Goal: Task Accomplishment & Management: Manage account settings

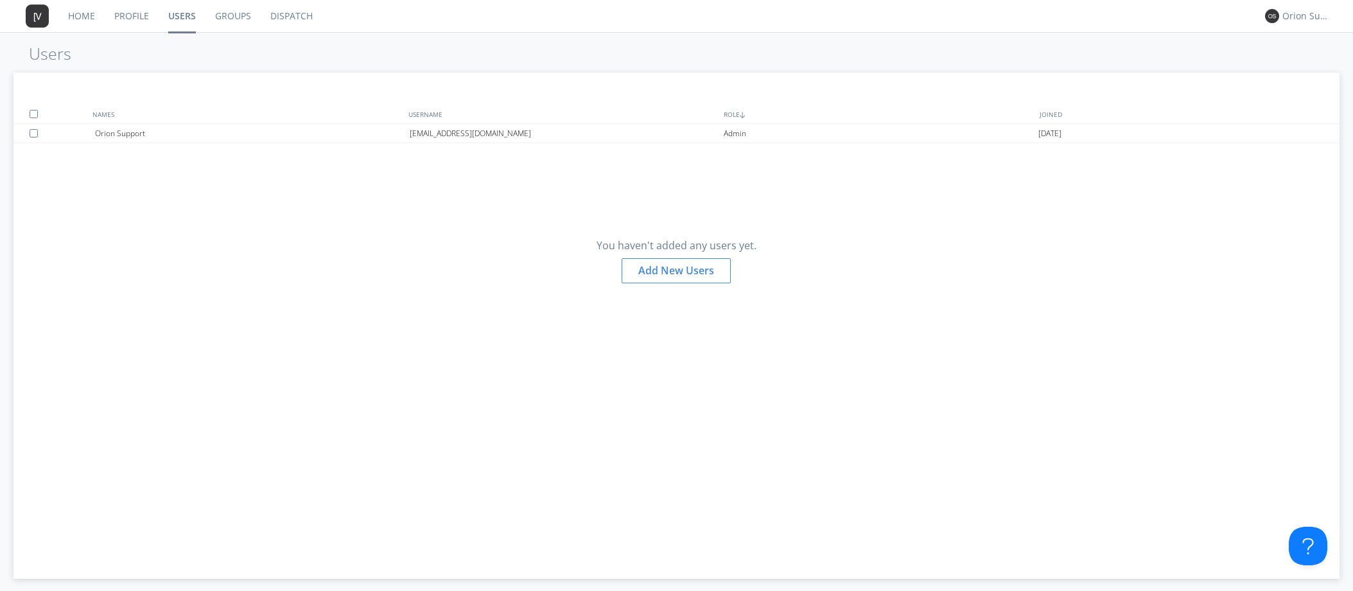
click at [1280, 17] on div "Orion Support" at bounding box center [1303, 16] width 48 height 13
click at [1299, 77] on div "Log Out" at bounding box center [1313, 68] width 66 height 23
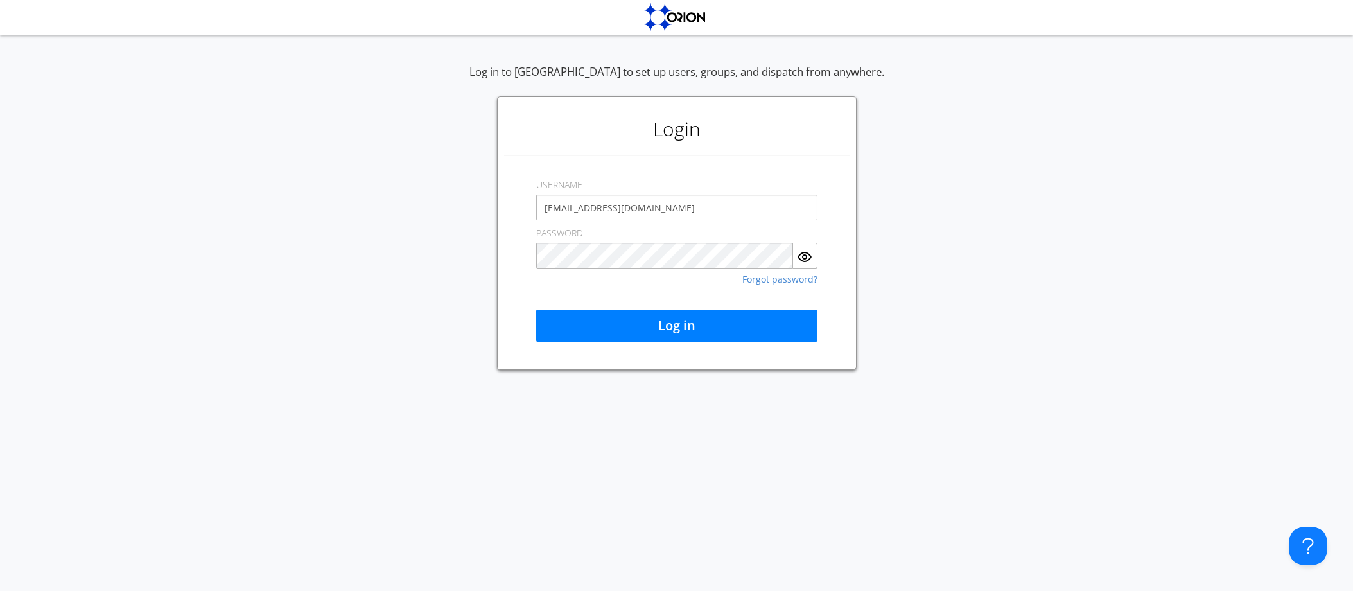
drag, startPoint x: 667, startPoint y: 207, endPoint x: 455, endPoint y: 210, distance: 212.0
click at [455, 210] on div "Log in to [GEOGRAPHIC_DATA] to set up users, groups, and dispatch from anywhere…" at bounding box center [676, 217] width 1353 height 306
type input "[EMAIL_ADDRESS][DOMAIN_NAME]"
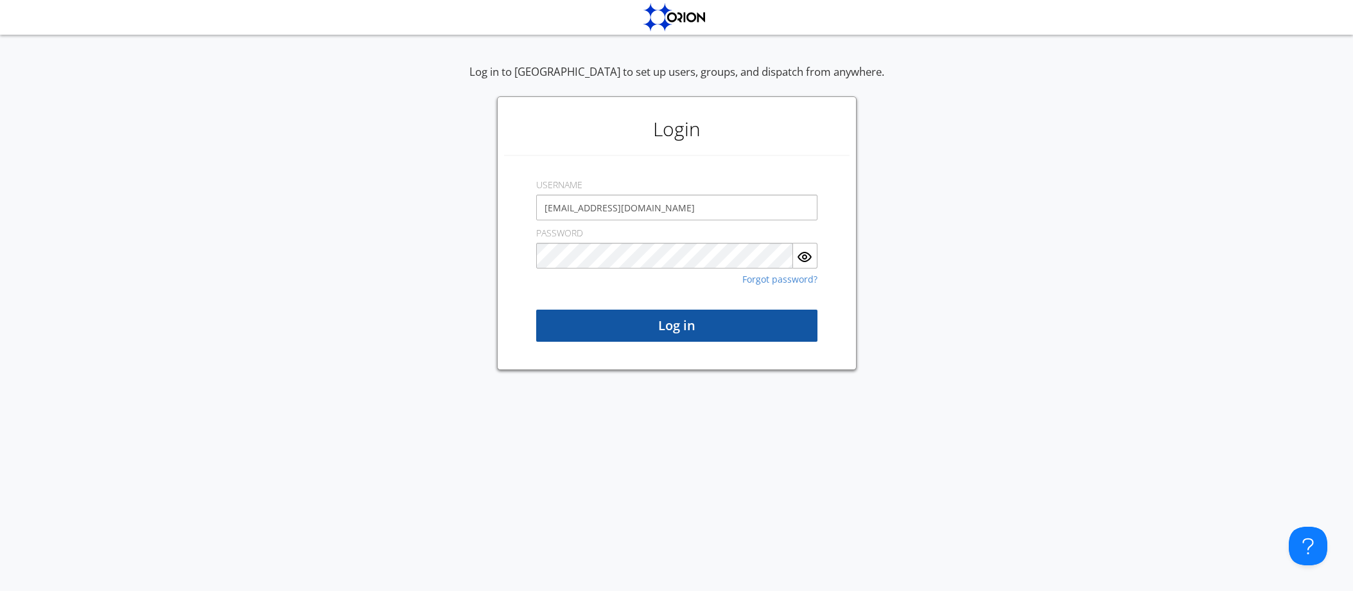
click at [629, 329] on button "Log in" at bounding box center [676, 326] width 281 height 32
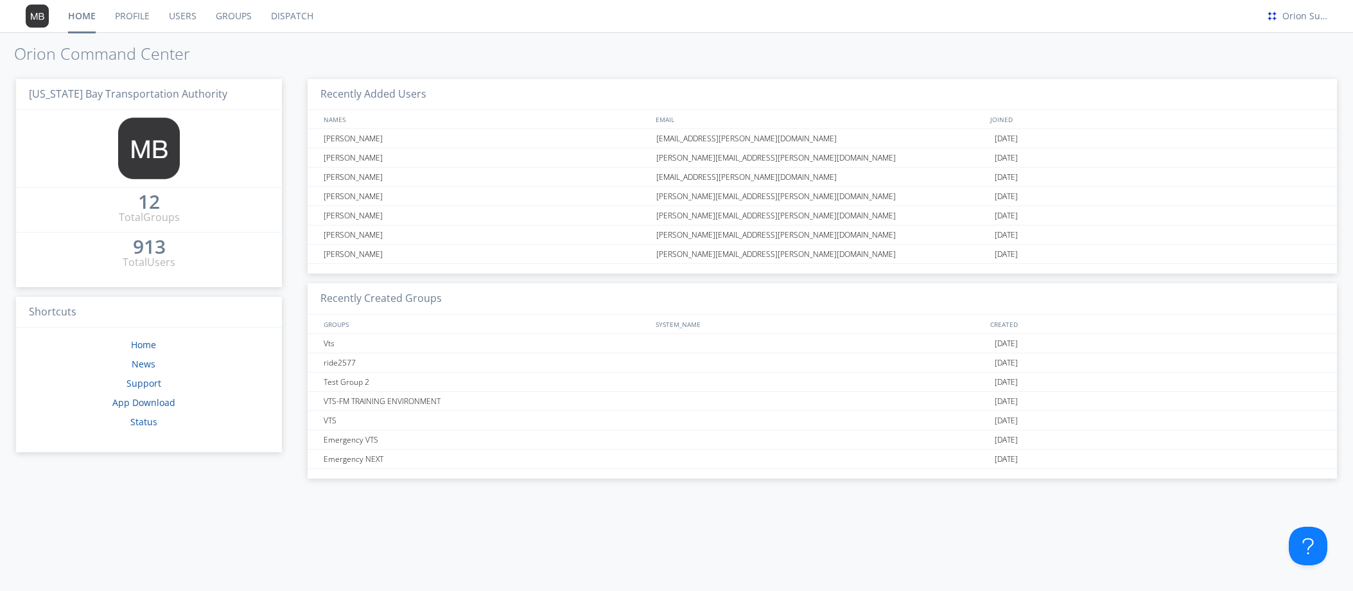
click at [280, 15] on link "Dispatch" at bounding box center [292, 16] width 62 height 32
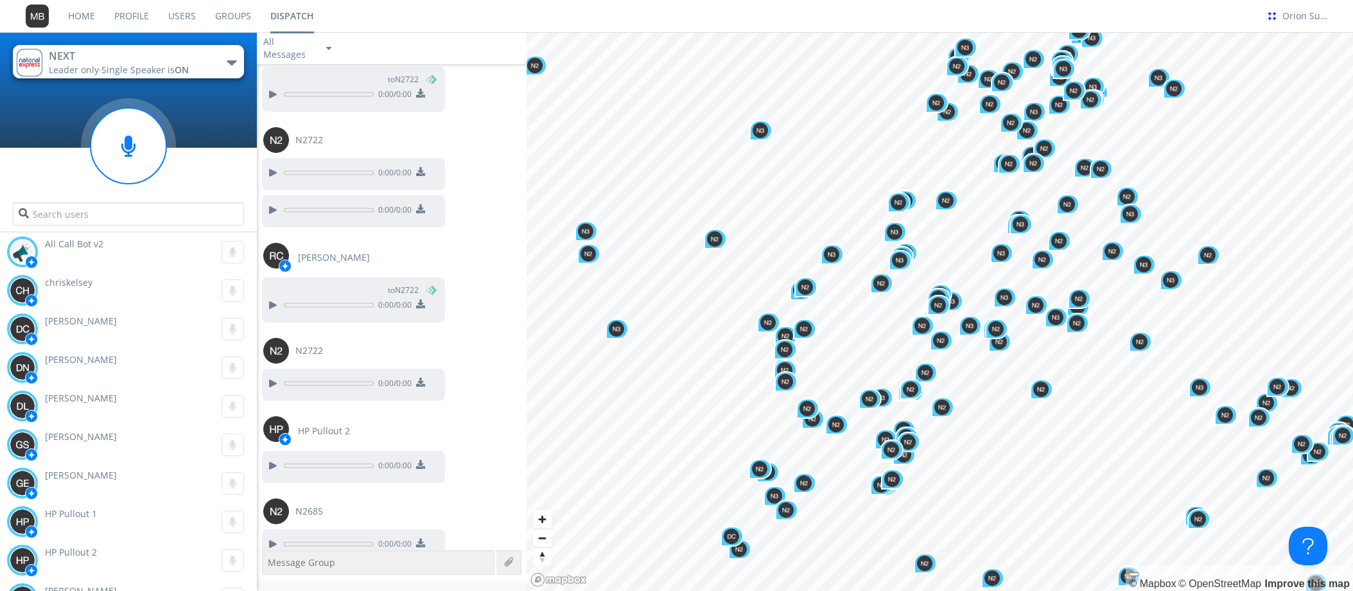
scroll to position [1056, 0]
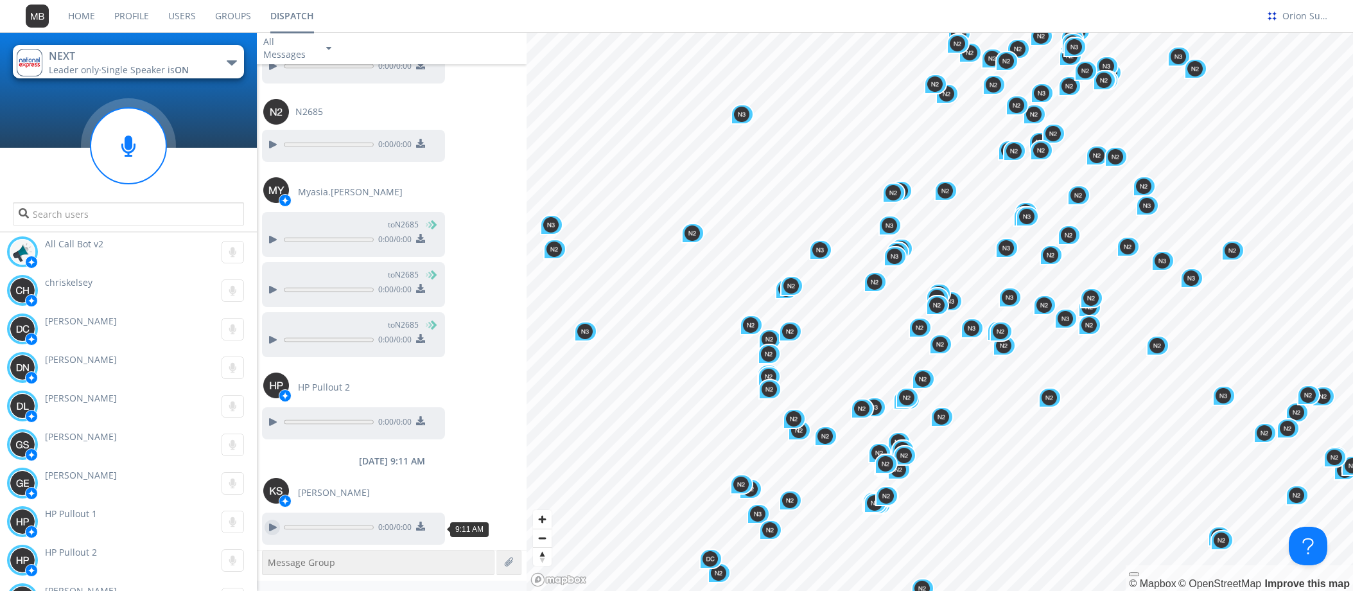
click at [272, 529] on div at bounding box center [272, 527] width 15 height 15
click at [276, 527] on div at bounding box center [272, 527] width 15 height 15
click at [274, 344] on div at bounding box center [272, 339] width 15 height 15
click at [270, 337] on div at bounding box center [272, 339] width 15 height 15
click at [275, 531] on div at bounding box center [272, 527] width 15 height 15
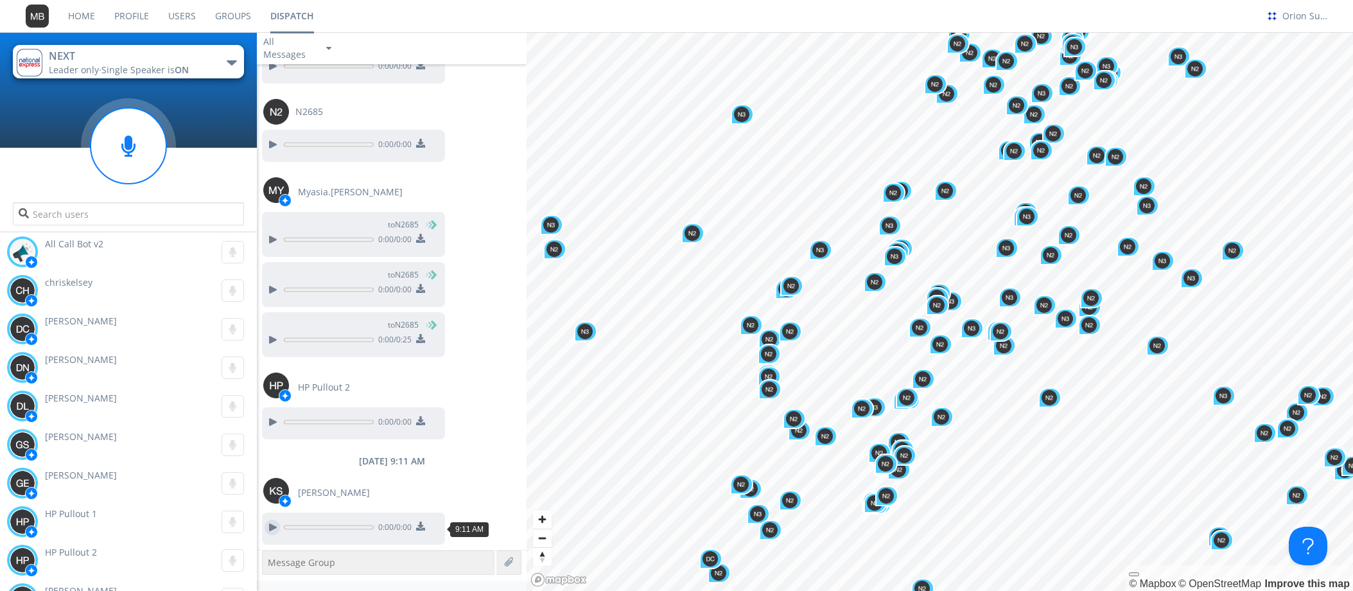
click at [275, 526] on div at bounding box center [272, 527] width 15 height 15
click at [276, 529] on div at bounding box center [272, 527] width 15 height 15
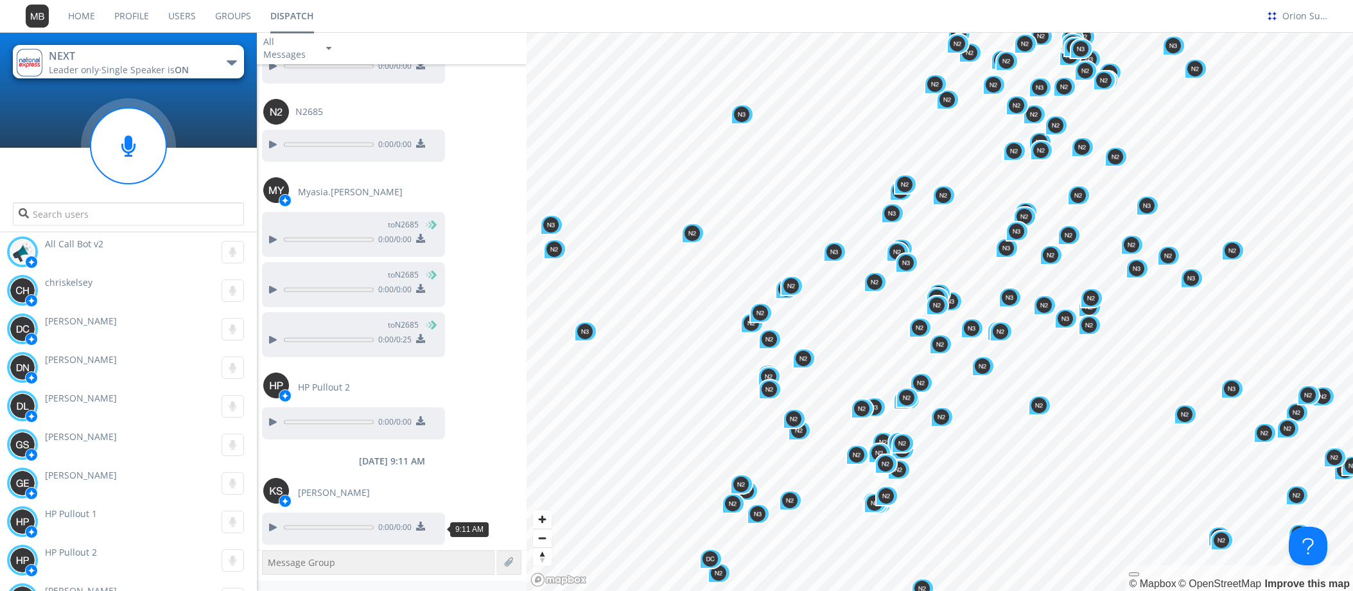
click at [191, 15] on link "Users" at bounding box center [182, 16] width 47 height 32
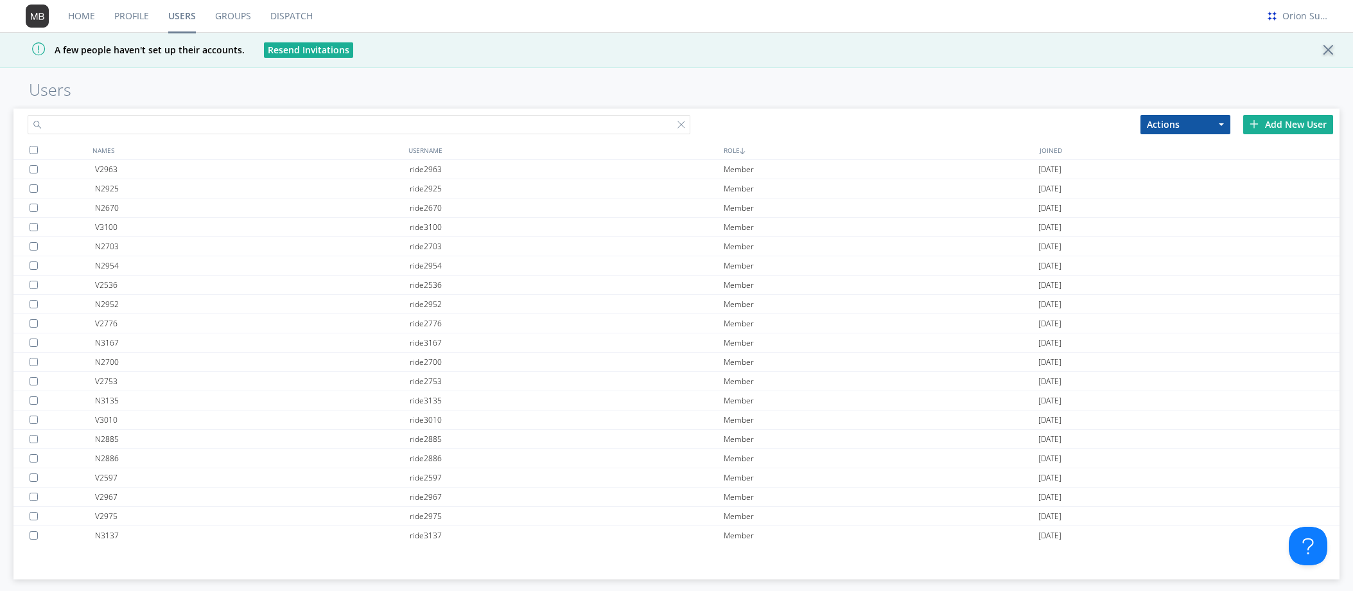
click at [290, 123] on input "text" at bounding box center [359, 124] width 663 height 19
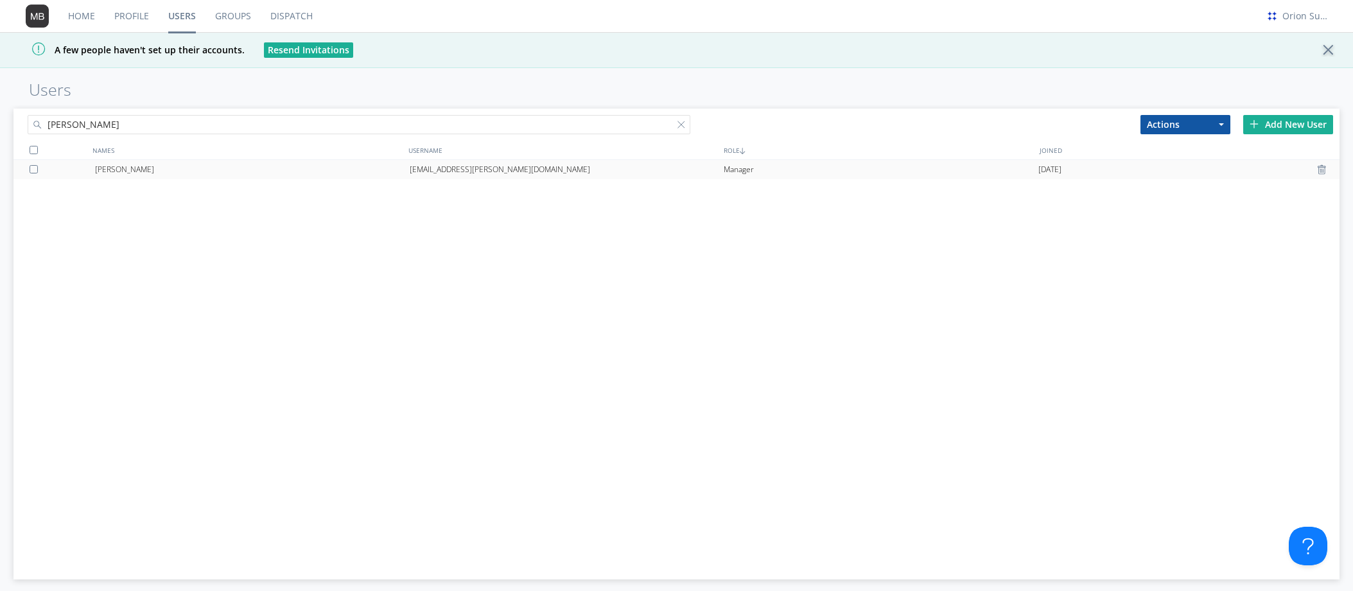
type input "[PERSON_NAME]"
click at [432, 166] on div "[EMAIL_ADDRESS][PERSON_NAME][DOMAIN_NAME]" at bounding box center [567, 169] width 315 height 19
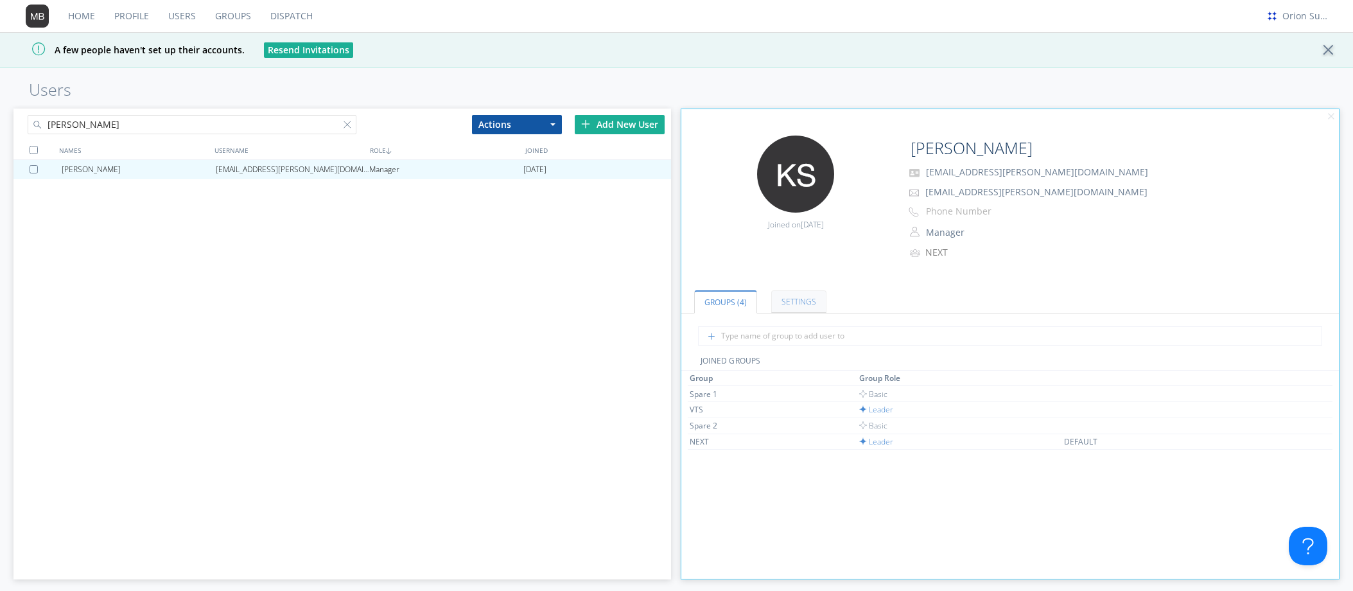
click at [793, 298] on link "Settings" at bounding box center [798, 301] width 55 height 22
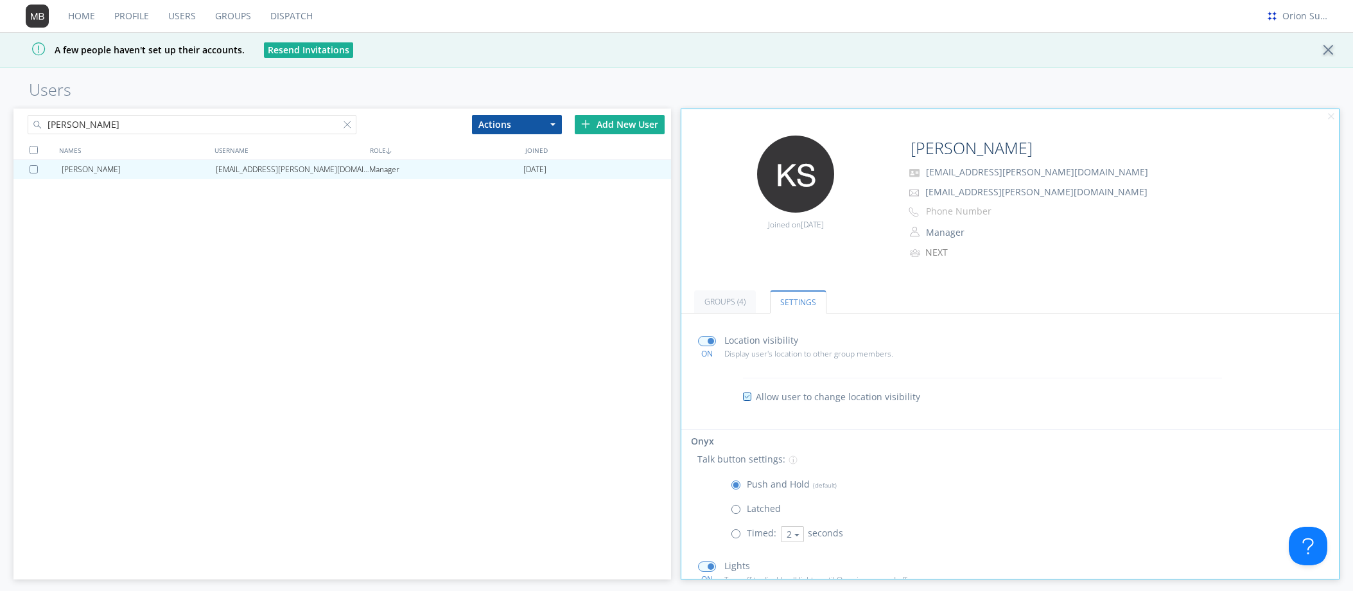
click at [917, 70] on div "Home Profile Users Groups Dispatch Orion Support A few people haven't set up th…" at bounding box center [676, 295] width 1353 height 591
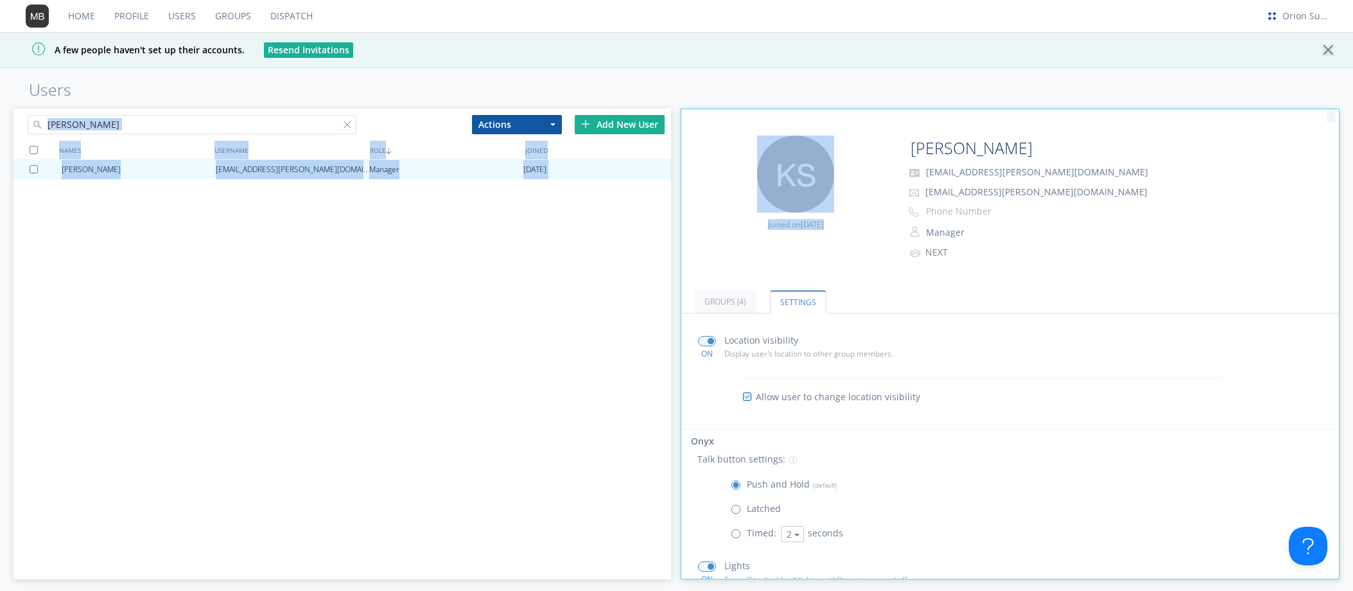
drag, startPoint x: 1220, startPoint y: 92, endPoint x: 1074, endPoint y: 128, distance: 150.8
click at [1074, 128] on div "Home Profile Users Groups Dispatch Orion Support A few people haven't set up th…" at bounding box center [676, 295] width 1353 height 591
click at [680, 133] on div "[PERSON_NAME] Actions Add to Group Delete User Edit Settings Export Users Add N…" at bounding box center [676, 340] width 1326 height 471
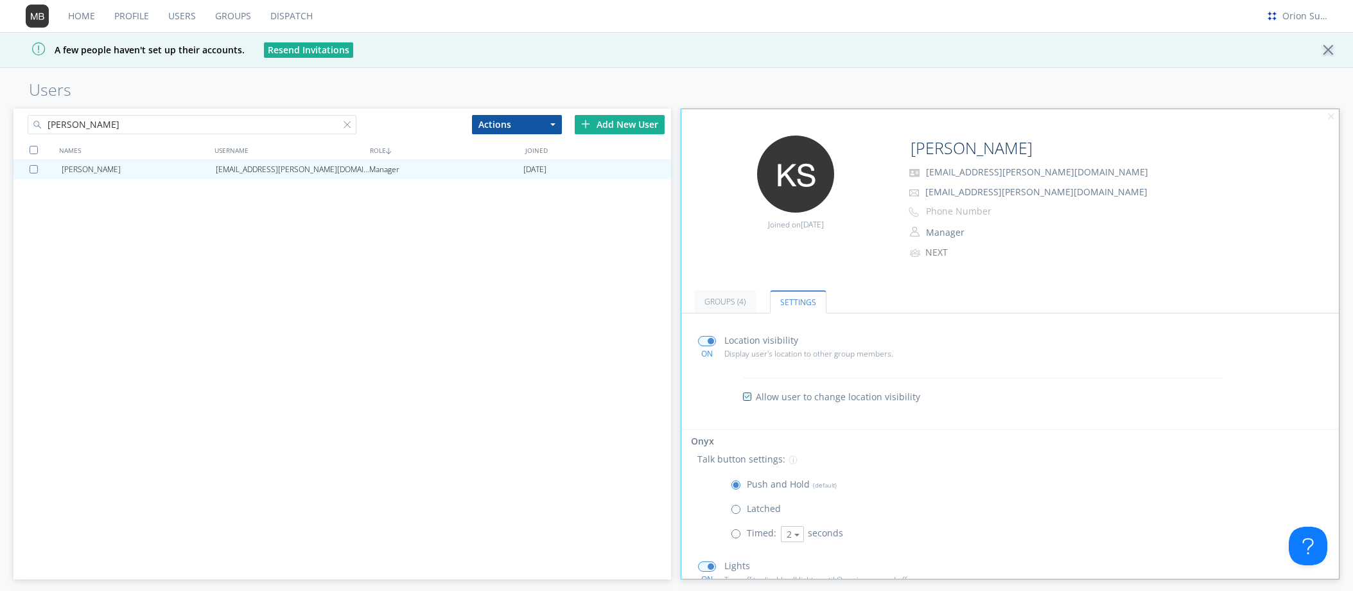
click at [189, 277] on div "[PERSON_NAME] [EMAIL_ADDRESS][PERSON_NAME][DOMAIN_NAME] Manager [DATE]" at bounding box center [342, 351] width 658 height 382
click at [307, 8] on link "Dispatch" at bounding box center [292, 16] width 62 height 32
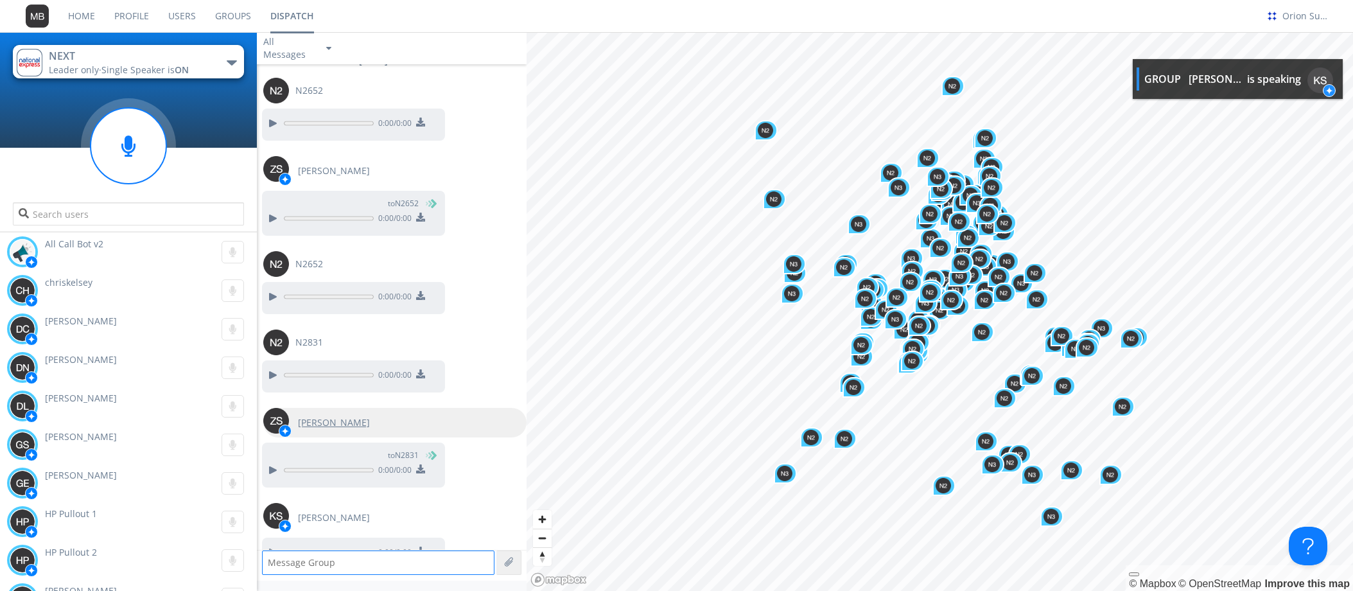
scroll to position [1292, 0]
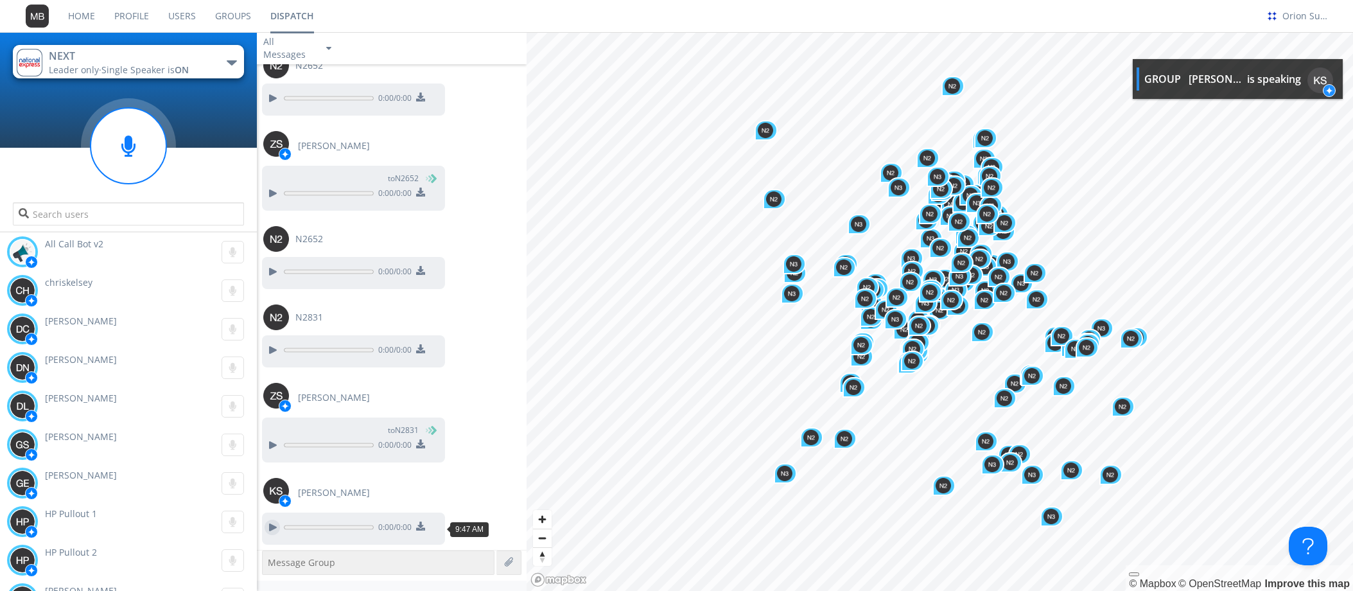
click at [274, 531] on div at bounding box center [272, 527] width 15 height 15
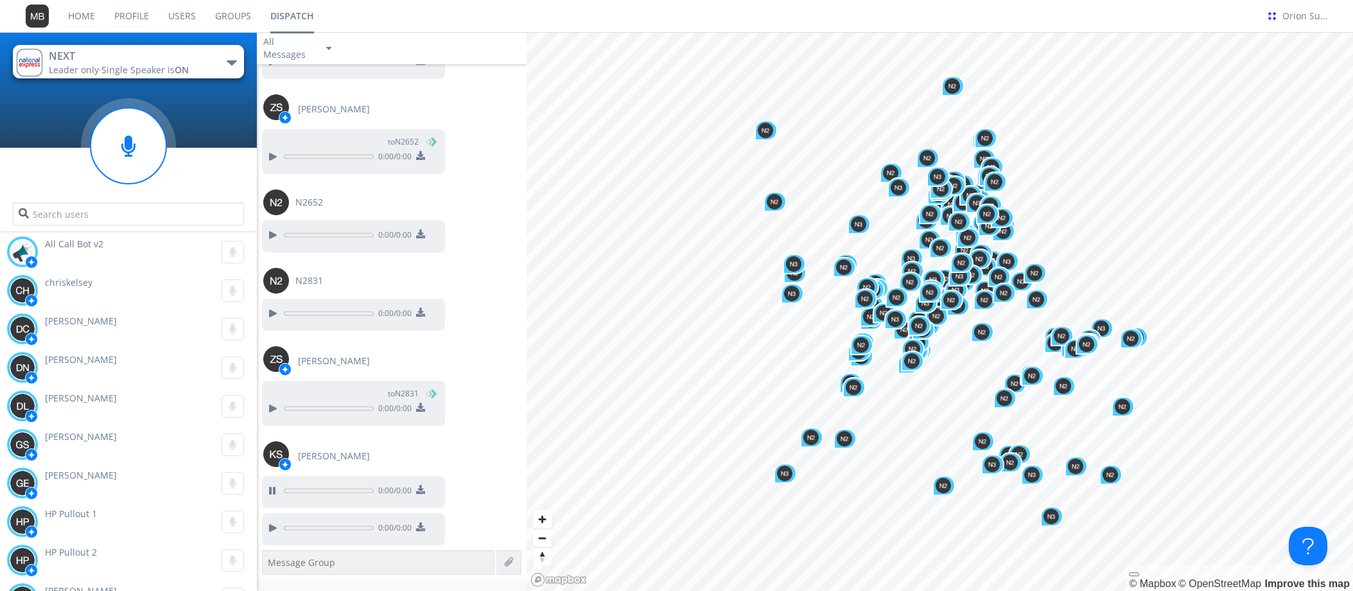
scroll to position [1330, 0]
click at [274, 524] on div at bounding box center [272, 527] width 15 height 15
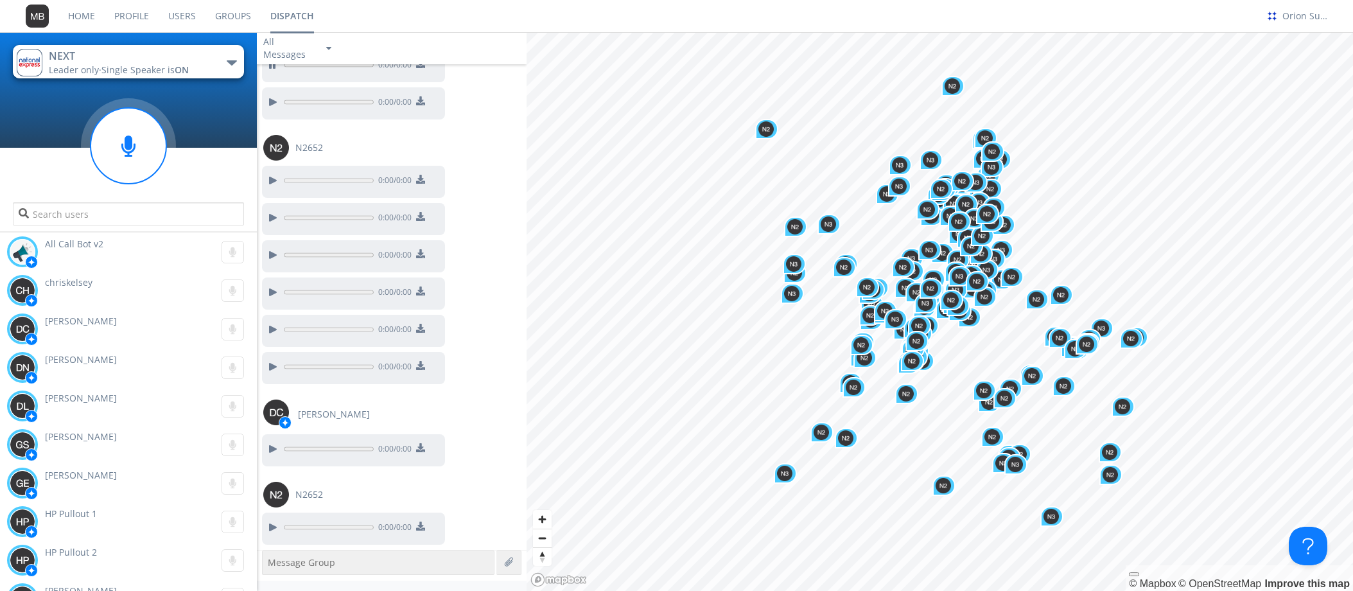
scroll to position [1837, 0]
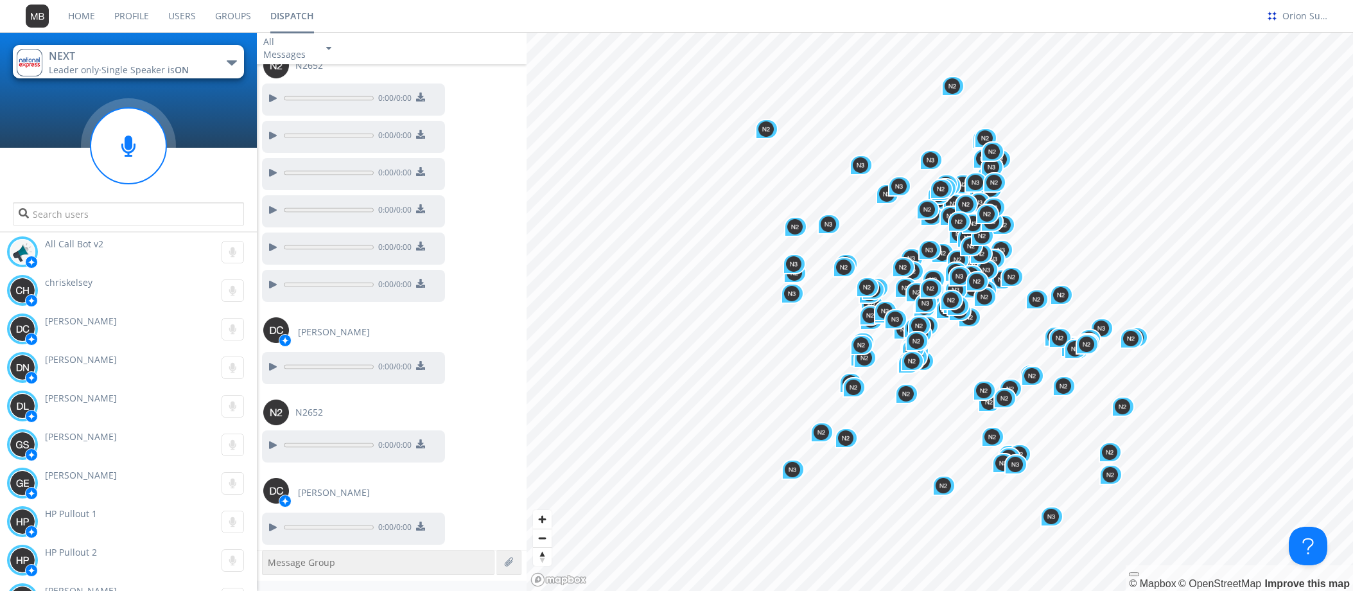
click at [493, 165] on div "0:00 / 0:00" at bounding box center [394, 176] width 265 height 37
click at [272, 368] on div at bounding box center [272, 366] width 15 height 15
click at [276, 445] on div at bounding box center [272, 444] width 15 height 15
click at [277, 534] on div at bounding box center [272, 527] width 15 height 15
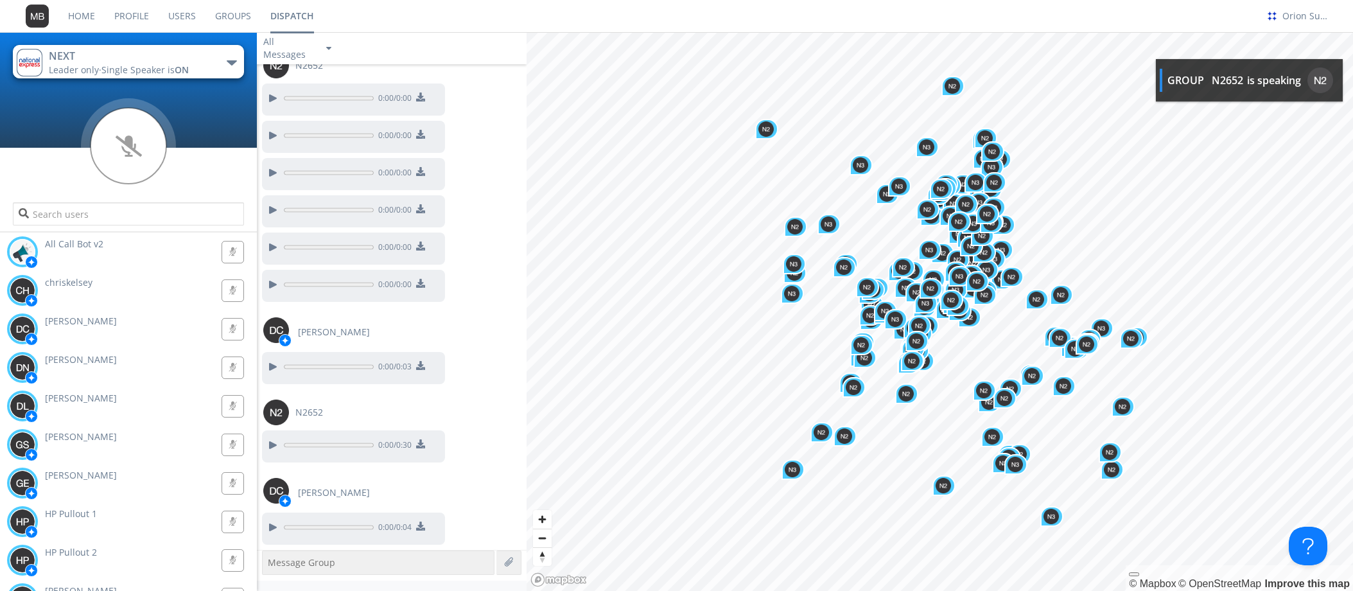
drag, startPoint x: 469, startPoint y: 273, endPoint x: 493, endPoint y: 164, distance: 111.1
click at [469, 273] on div "0:00 / 0:00" at bounding box center [394, 288] width 265 height 37
